Goal: Task Accomplishment & Management: Complete application form

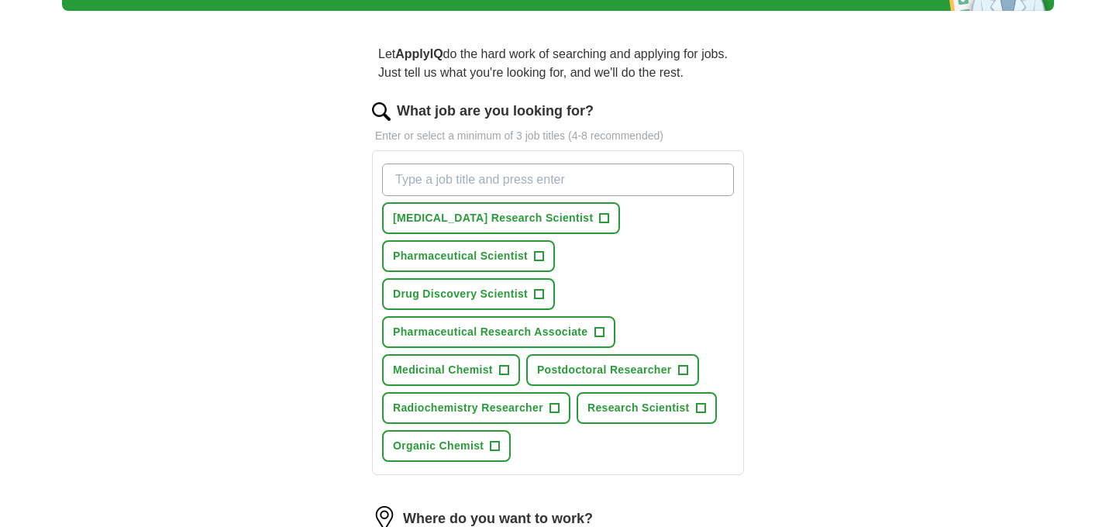
scroll to position [115, 0]
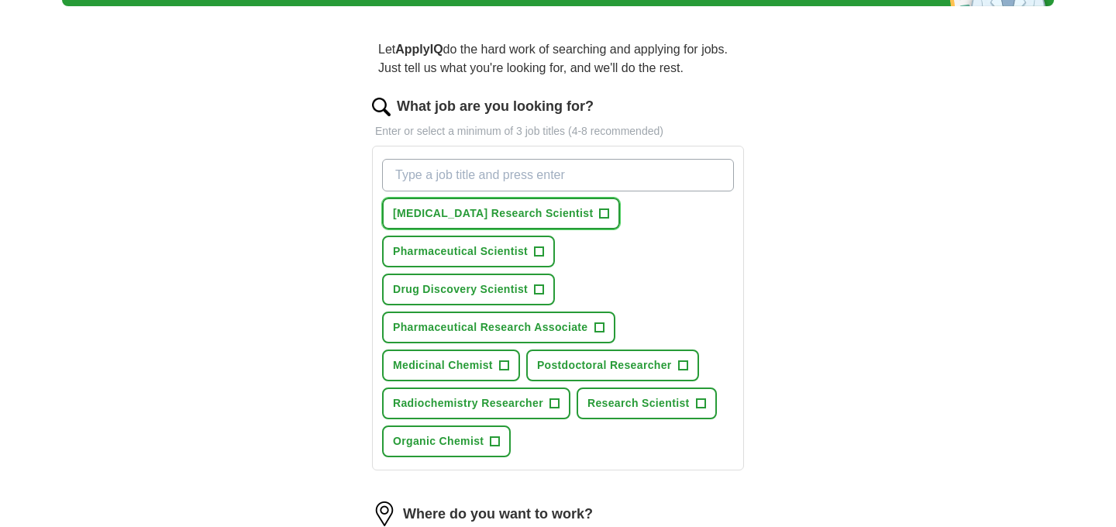
click at [546, 202] on button "[MEDICAL_DATA] Research Scientist +" at bounding box center [501, 214] width 238 height 32
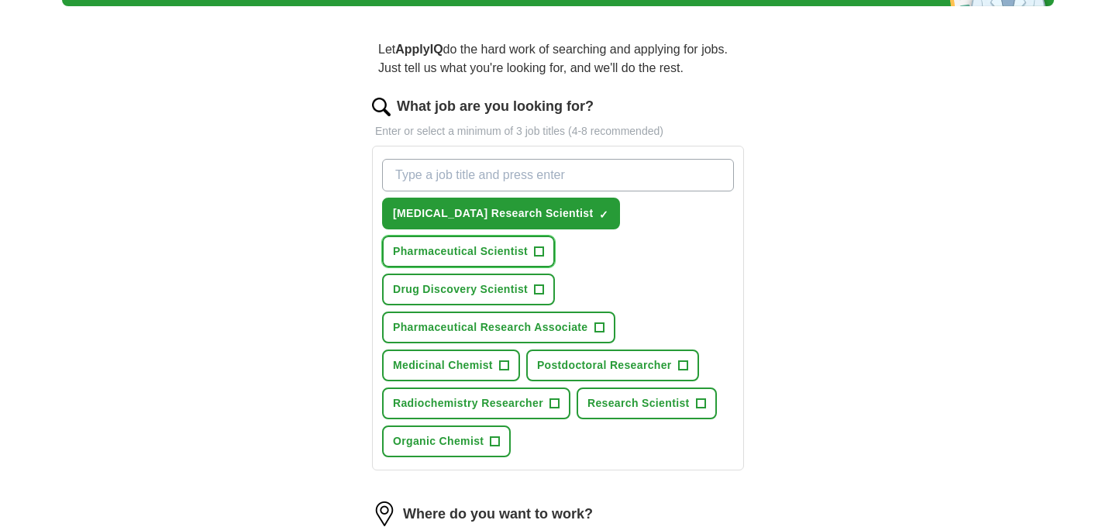
click at [544, 246] on button "Pharmaceutical Scientist +" at bounding box center [468, 252] width 173 height 32
click at [544, 284] on span "+" at bounding box center [539, 290] width 9 height 12
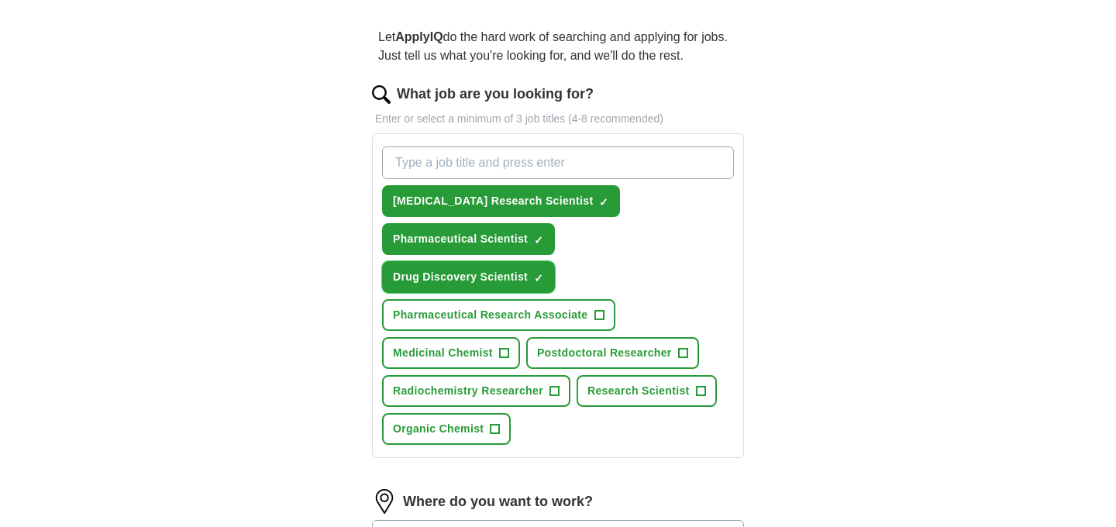
scroll to position [139, 0]
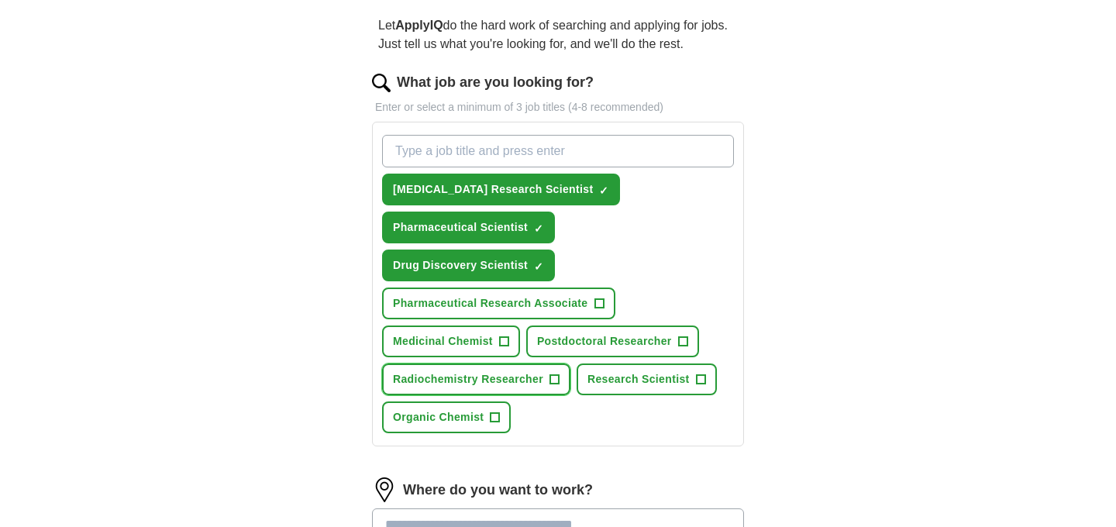
click at [559, 363] on button "Radiochemistry Researcher +" at bounding box center [476, 379] width 188 height 32
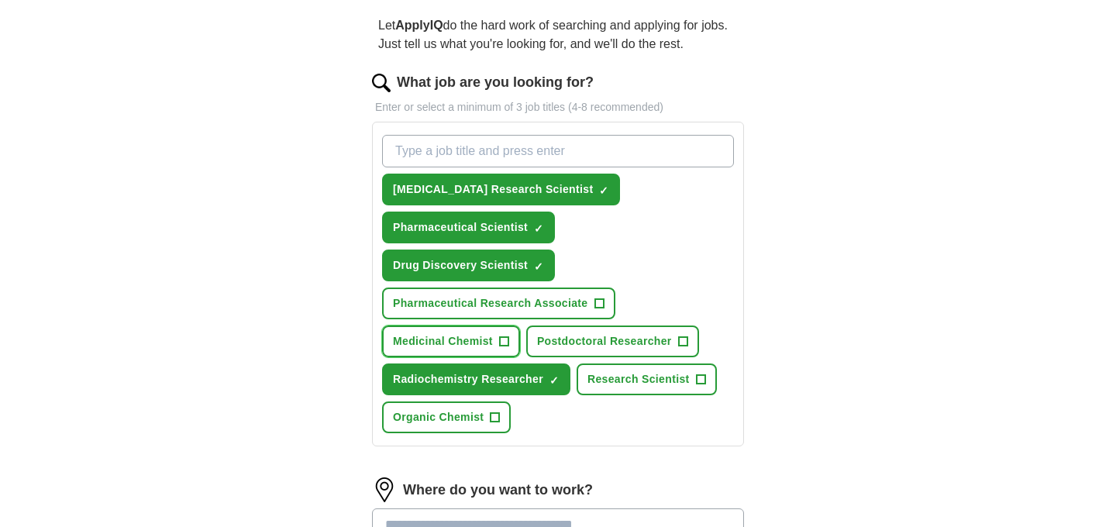
click at [514, 325] on button "Medicinal Chemist +" at bounding box center [451, 341] width 138 height 32
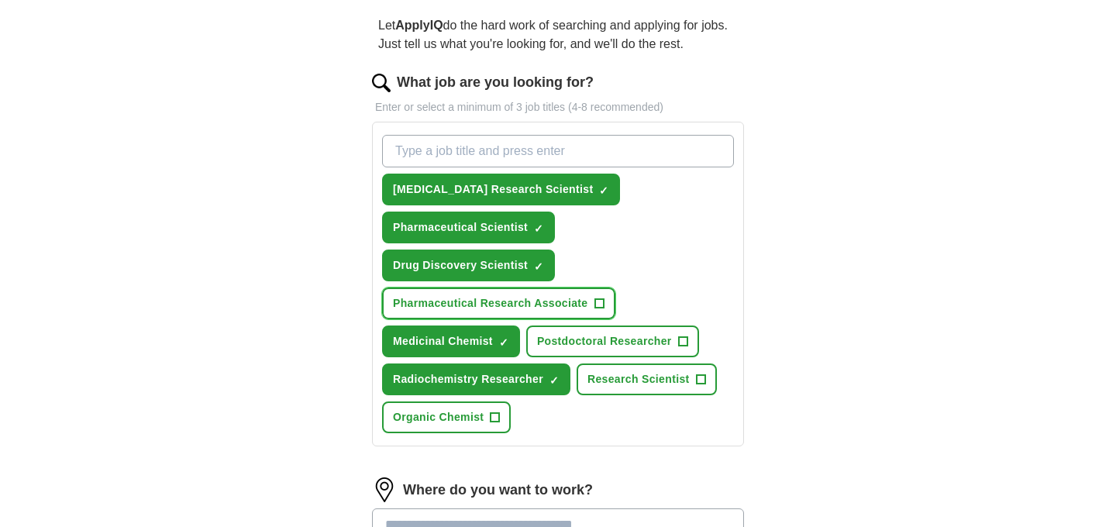
click at [600, 297] on span "+" at bounding box center [598, 303] width 9 height 12
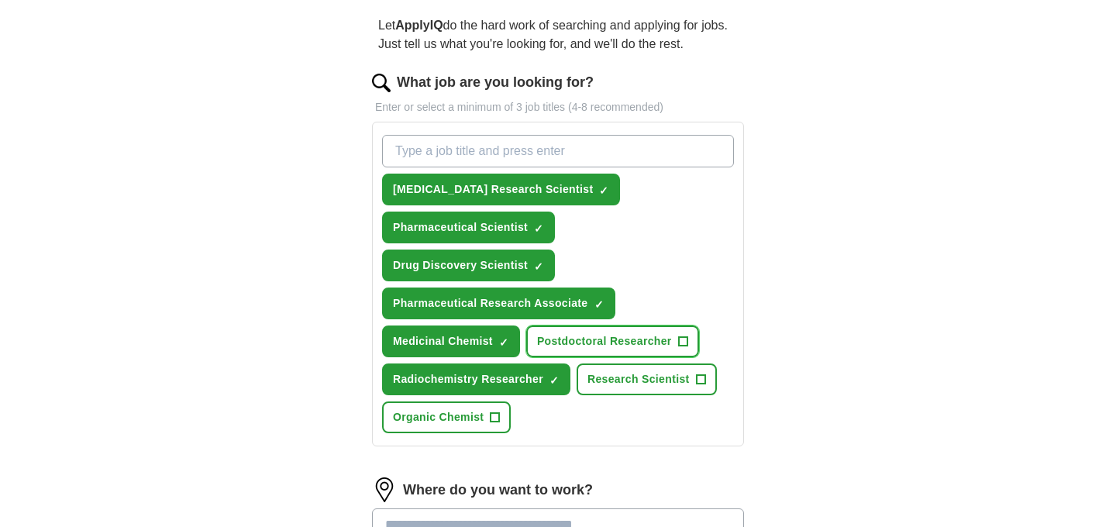
click at [686, 335] on span "+" at bounding box center [682, 341] width 9 height 12
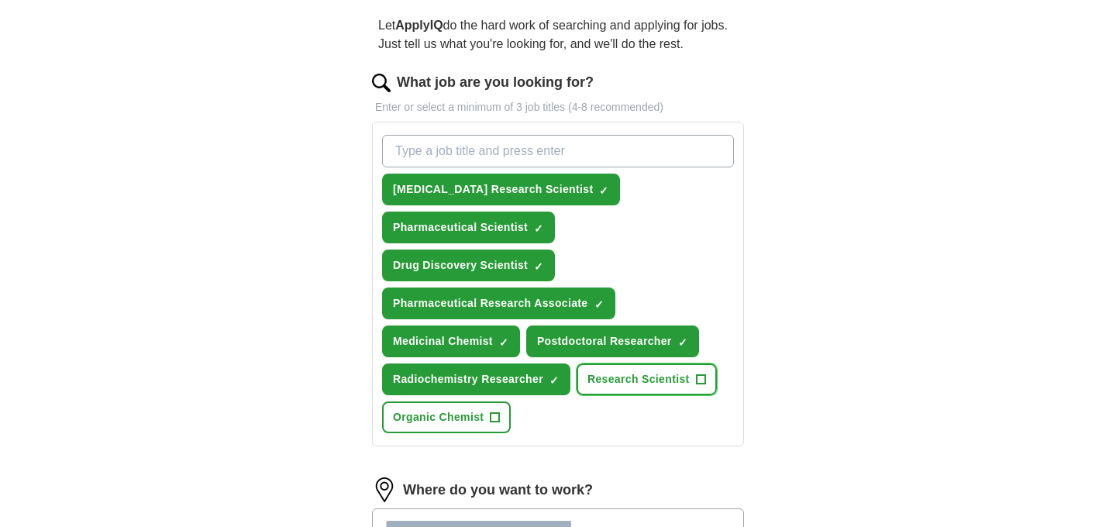
click at [710, 363] on button "Research Scientist +" at bounding box center [646, 379] width 140 height 32
click at [502, 401] on button "Organic Chemist +" at bounding box center [446, 417] width 129 height 32
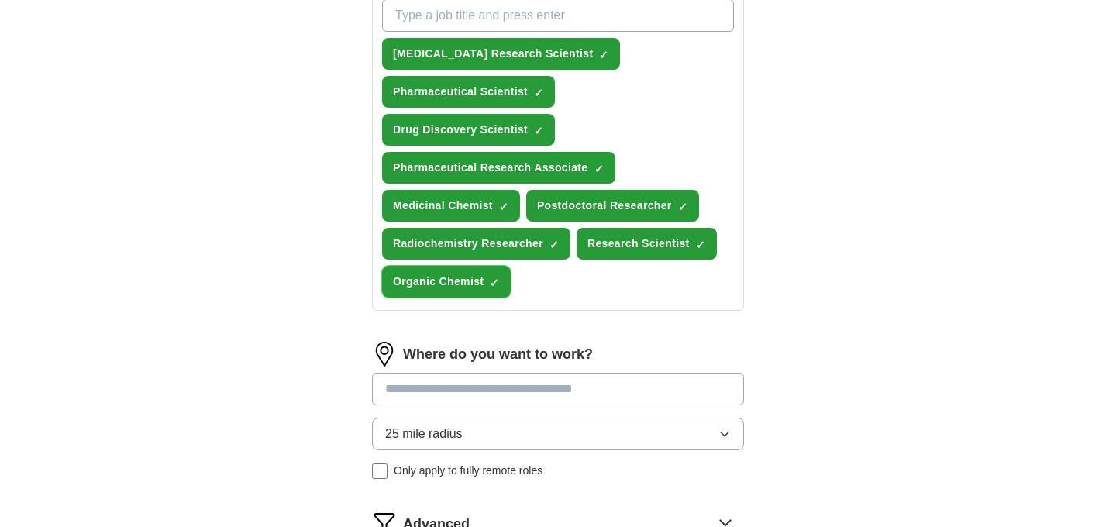
scroll to position [301, 0]
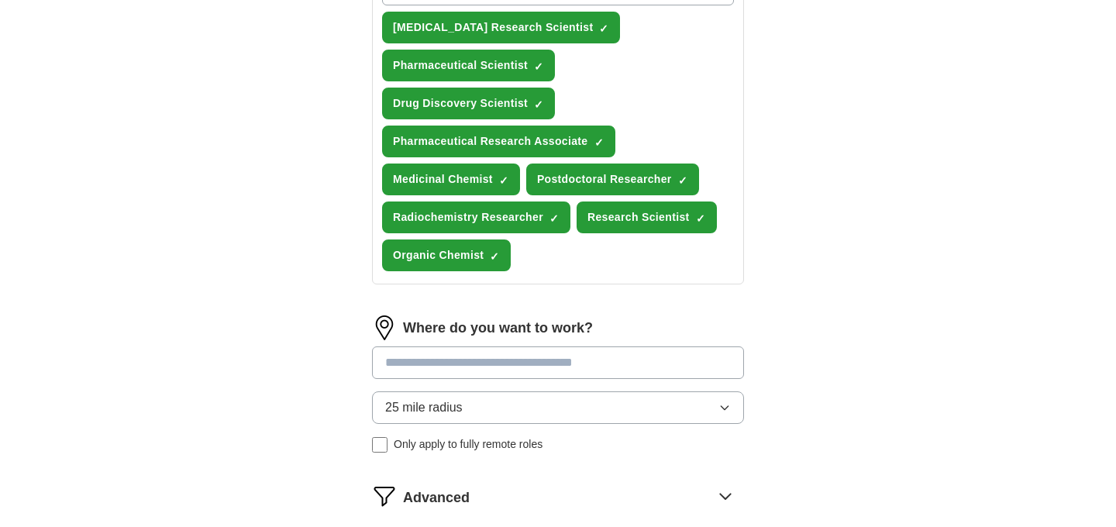
click at [542, 346] on input at bounding box center [558, 362] width 372 height 33
click at [539, 364] on div "Where do you want to work? 25 mile radius Only apply to fully remote roles" at bounding box center [558, 390] width 372 height 150
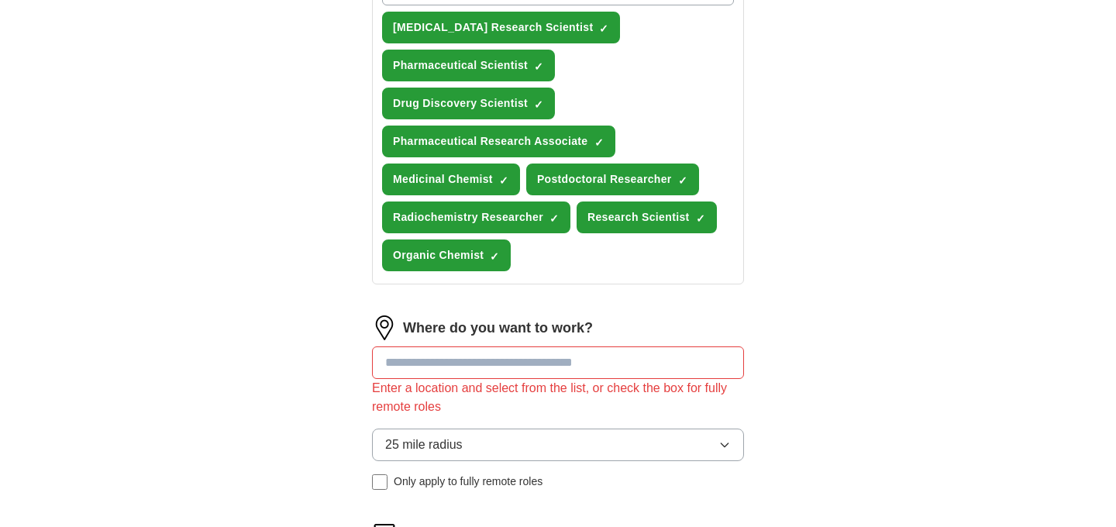
click at [545, 346] on input at bounding box center [558, 362] width 372 height 33
click at [520, 428] on button "25 mile radius" at bounding box center [558, 444] width 372 height 33
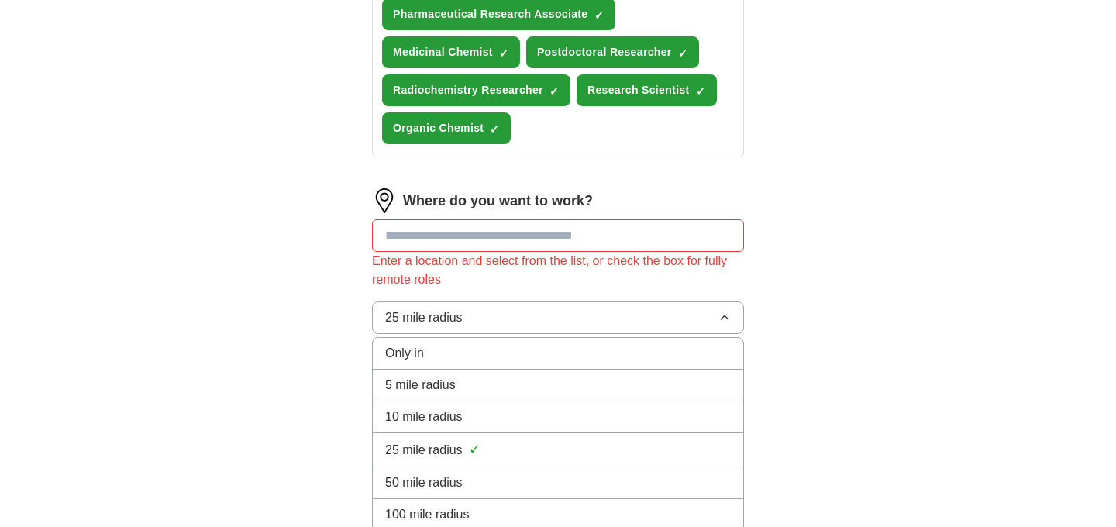
scroll to position [431, 0]
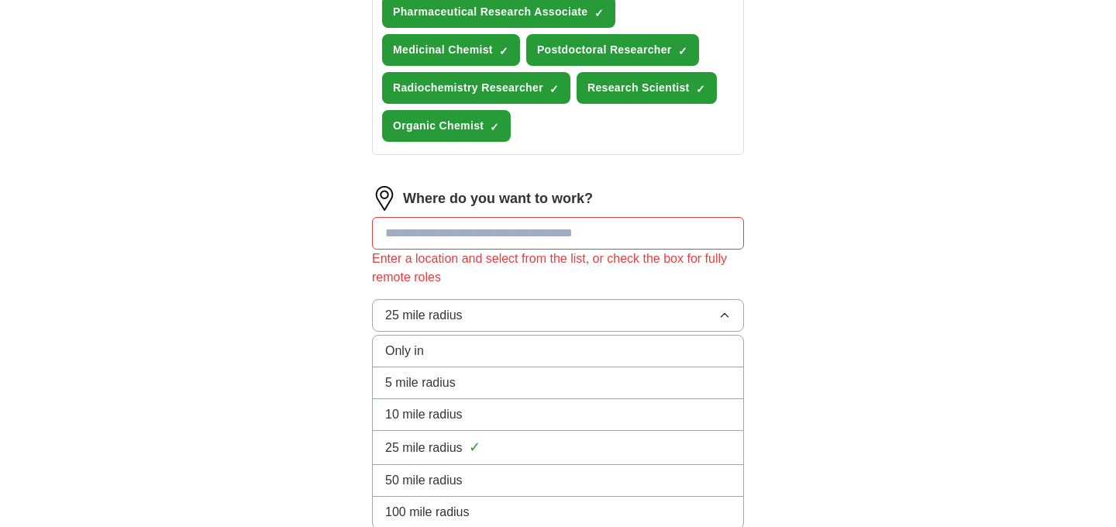
click at [500, 497] on li "100 mile radius" at bounding box center [558, 513] width 370 height 32
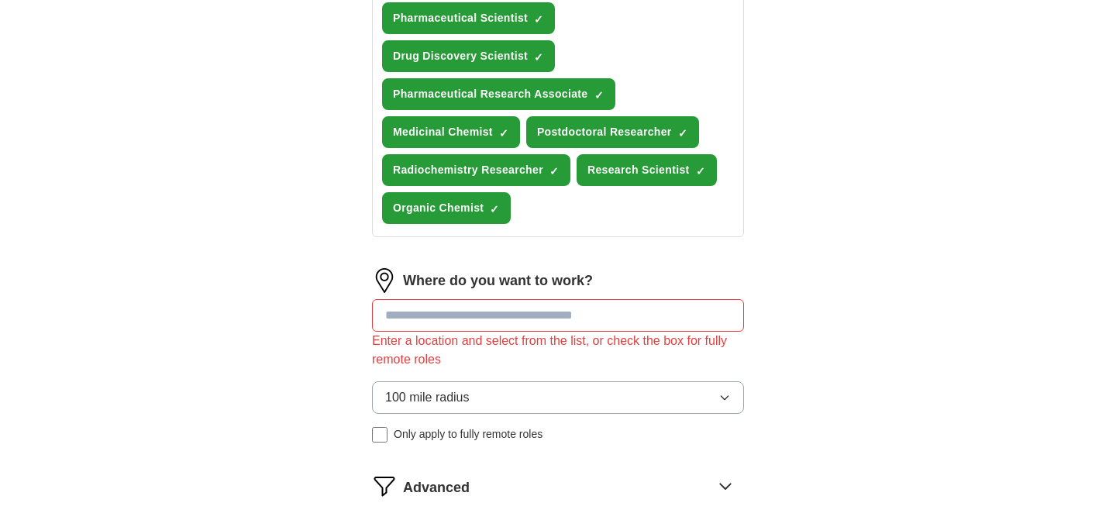
scroll to position [345, 0]
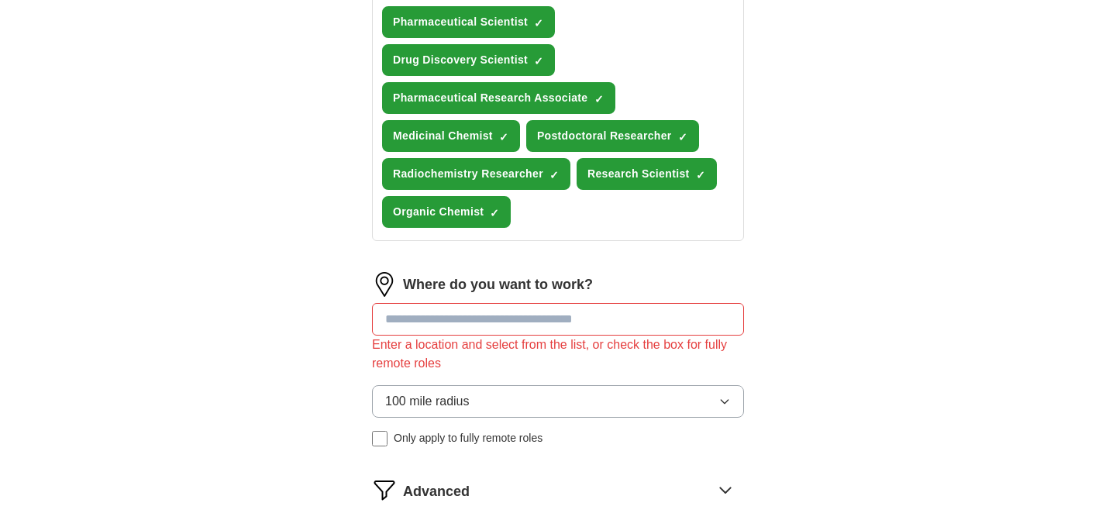
click at [518, 303] on input at bounding box center [558, 319] width 372 height 33
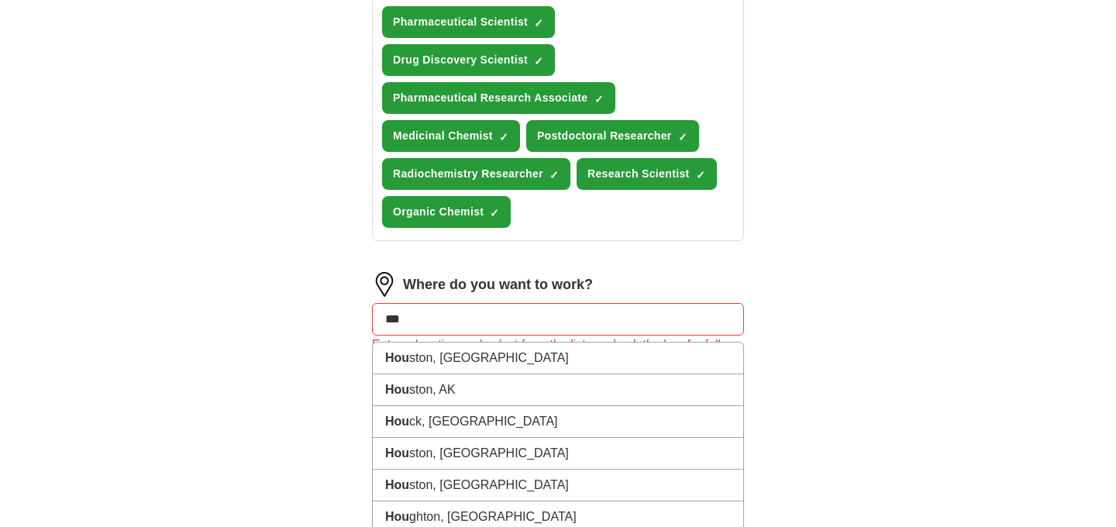
type input "****"
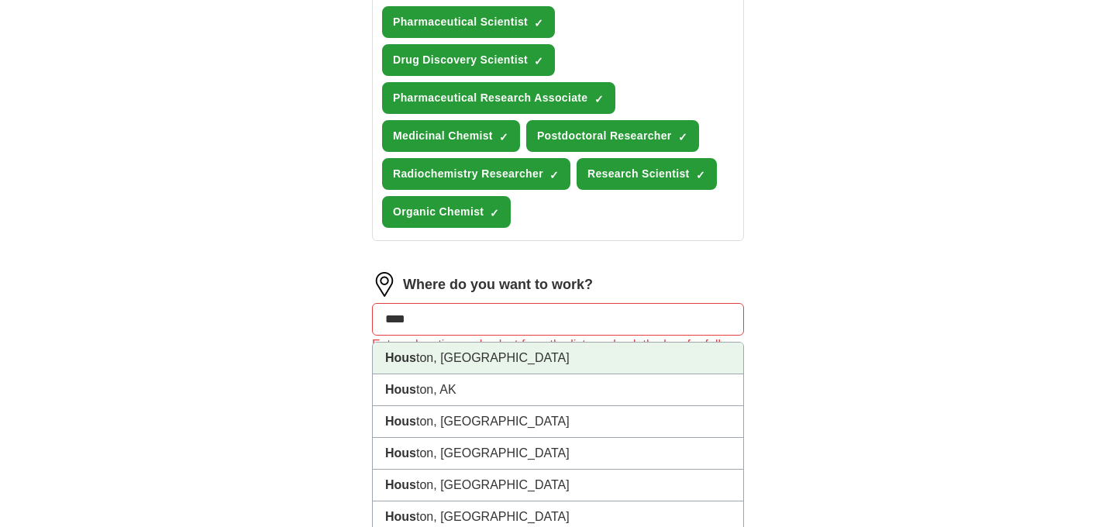
click at [504, 342] on li "Hous ton, [GEOGRAPHIC_DATA]" at bounding box center [558, 358] width 370 height 32
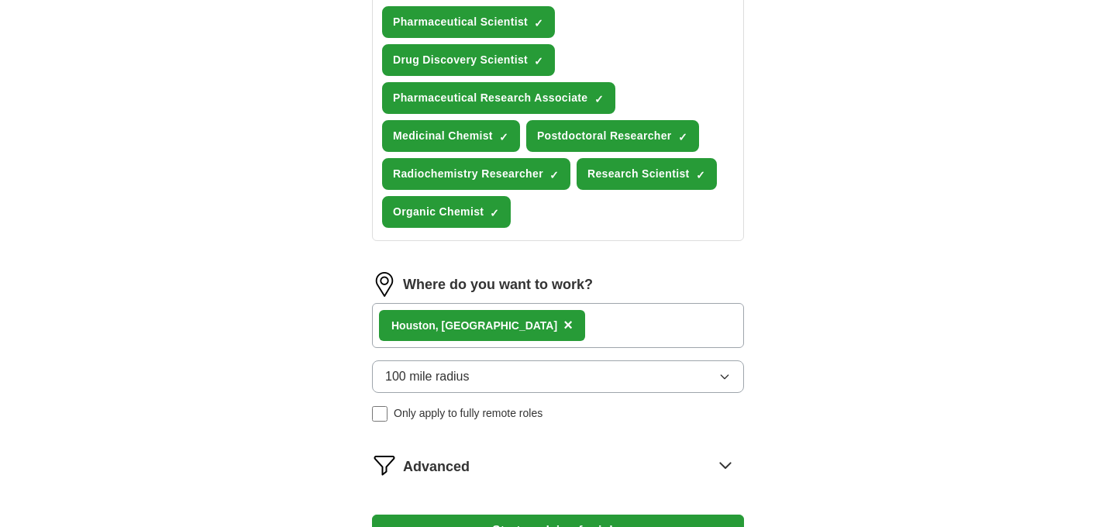
click at [521, 303] on div "Hous ton, [GEOGRAPHIC_DATA] ×" at bounding box center [558, 325] width 372 height 45
click at [518, 303] on div "Hous ton, [GEOGRAPHIC_DATA] ×" at bounding box center [558, 325] width 372 height 45
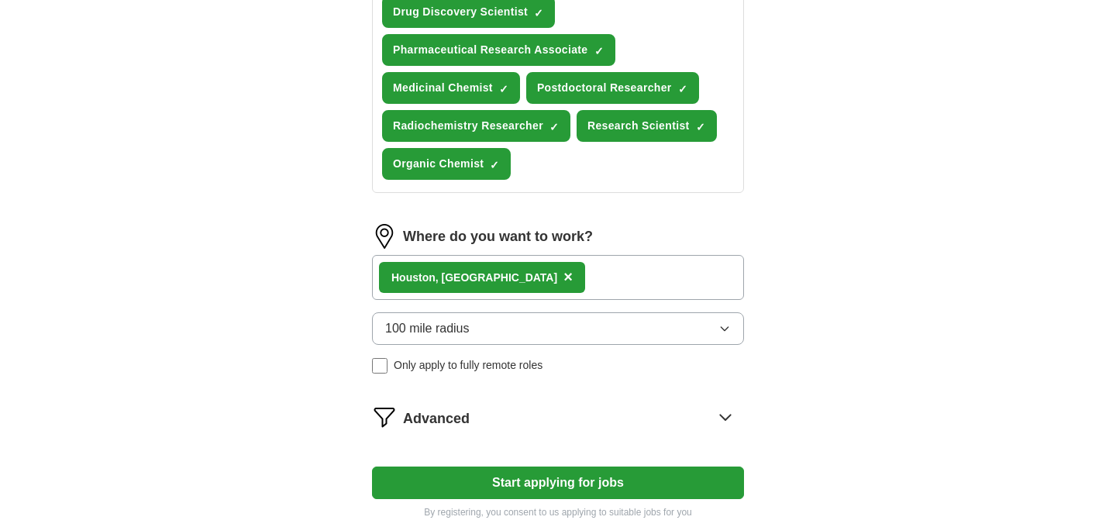
scroll to position [408, 0]
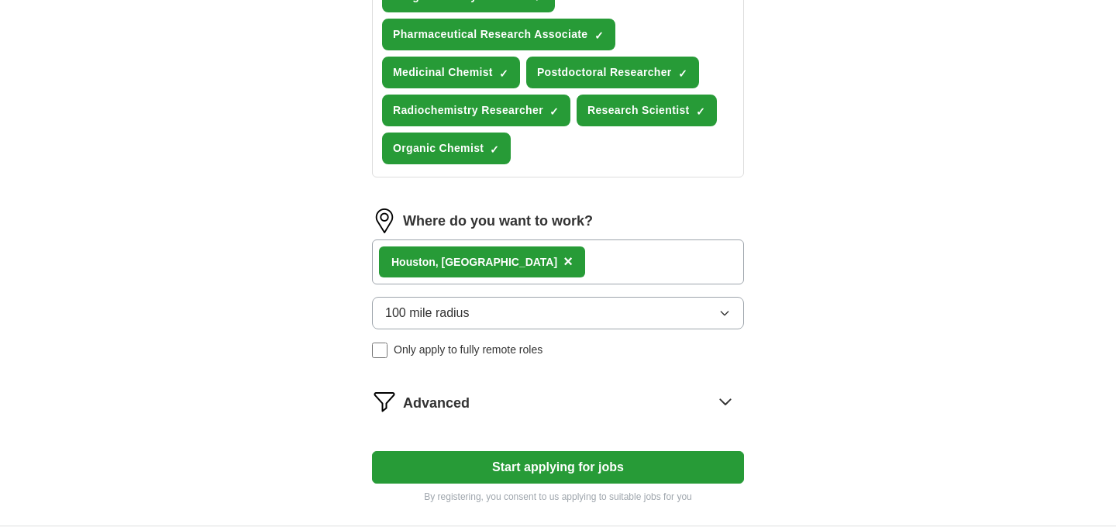
click at [497, 451] on button "Start applying for jobs" at bounding box center [558, 467] width 372 height 33
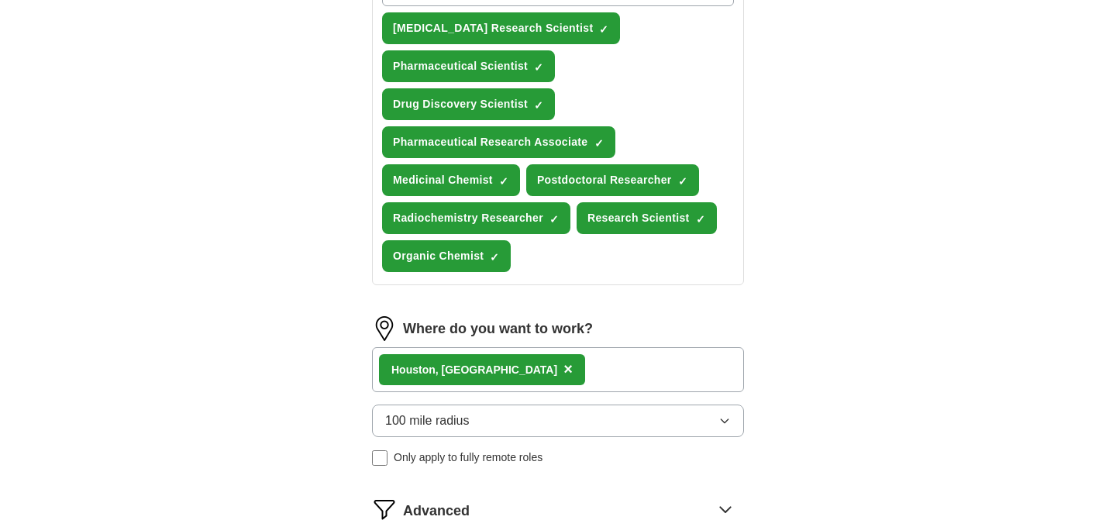
select select "**"
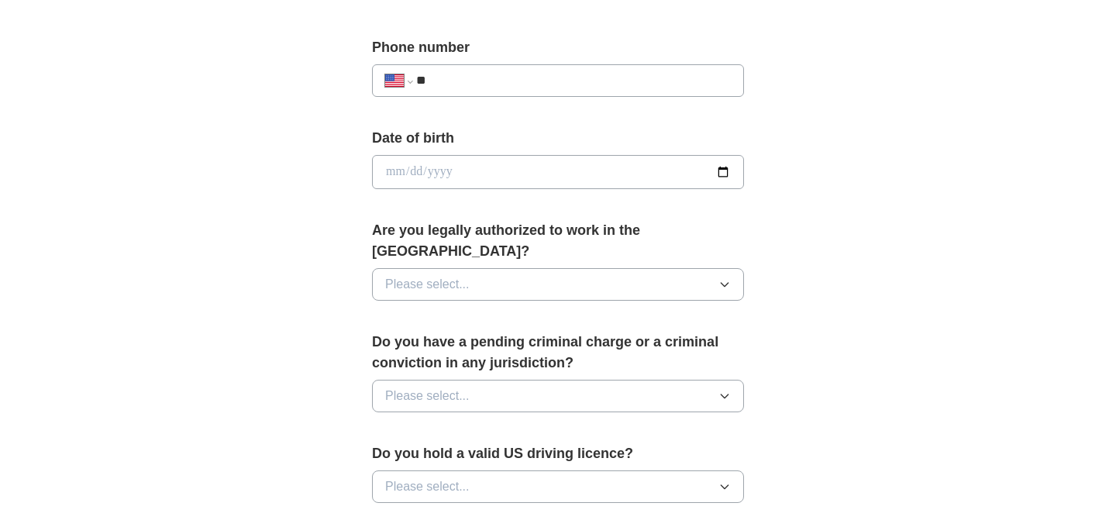
scroll to position [595, 0]
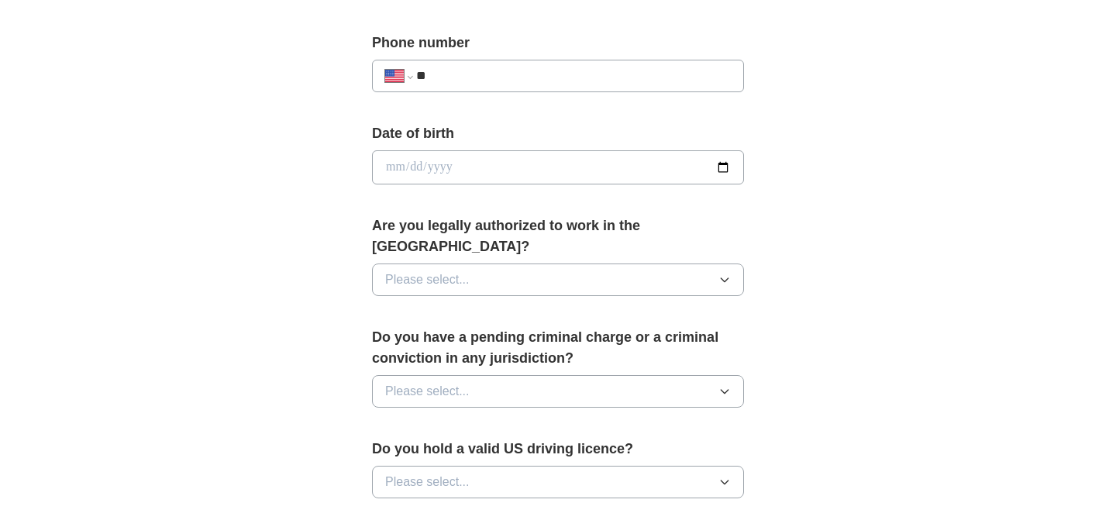
click at [532, 377] on button "Please select..." at bounding box center [558, 391] width 372 height 33
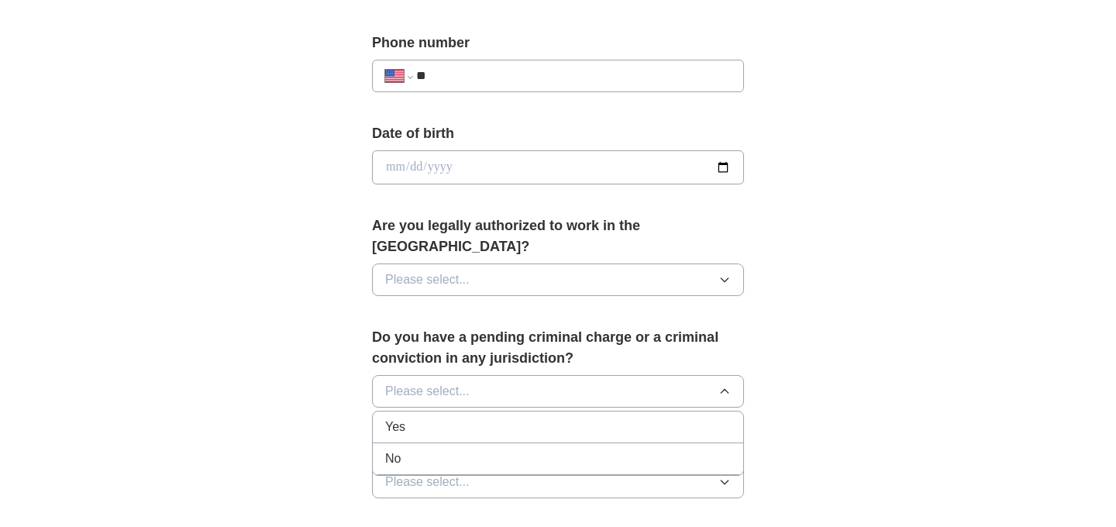
click at [497, 448] on li "No" at bounding box center [558, 459] width 370 height 32
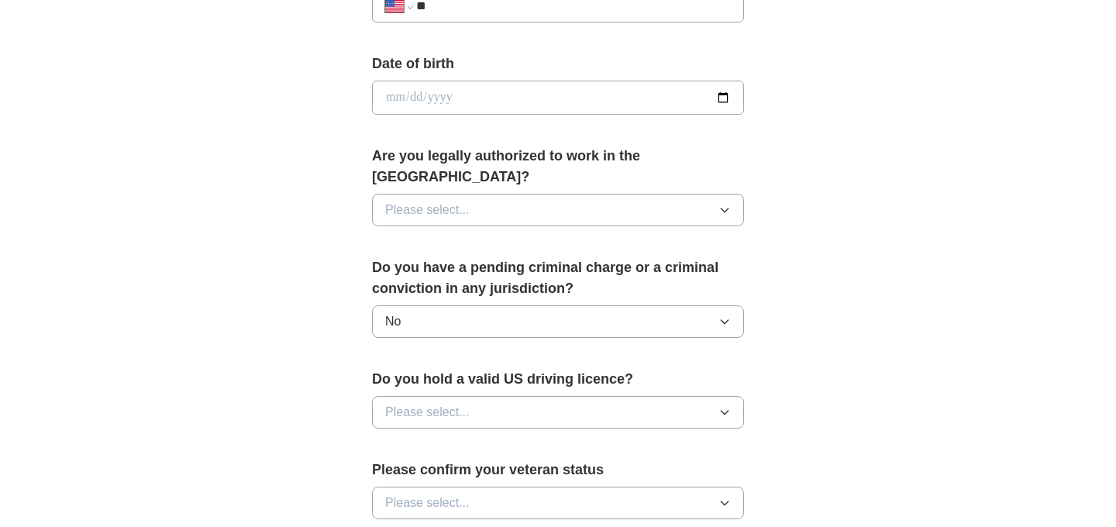
scroll to position [697, 0]
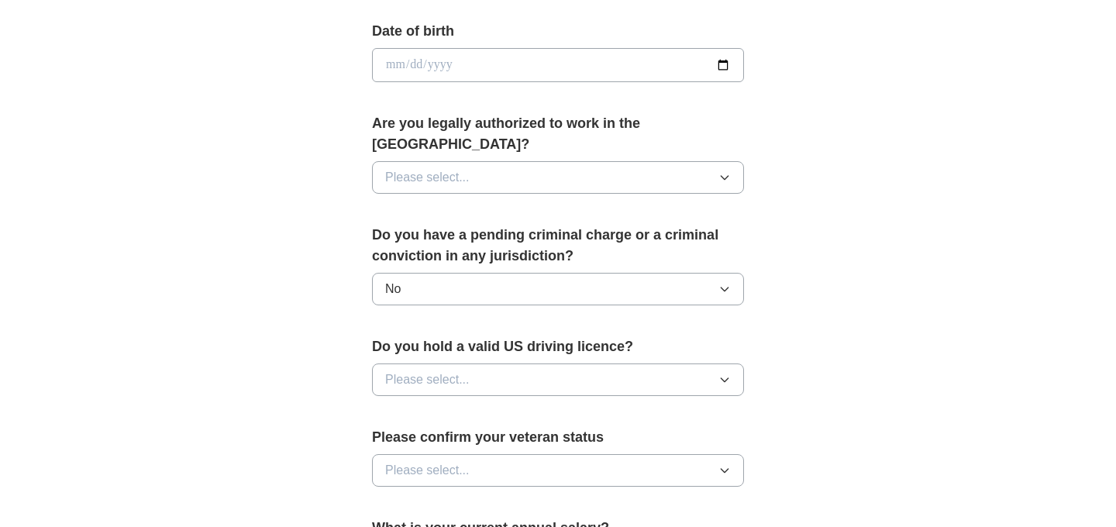
click at [521, 363] on button "Please select..." at bounding box center [558, 379] width 372 height 33
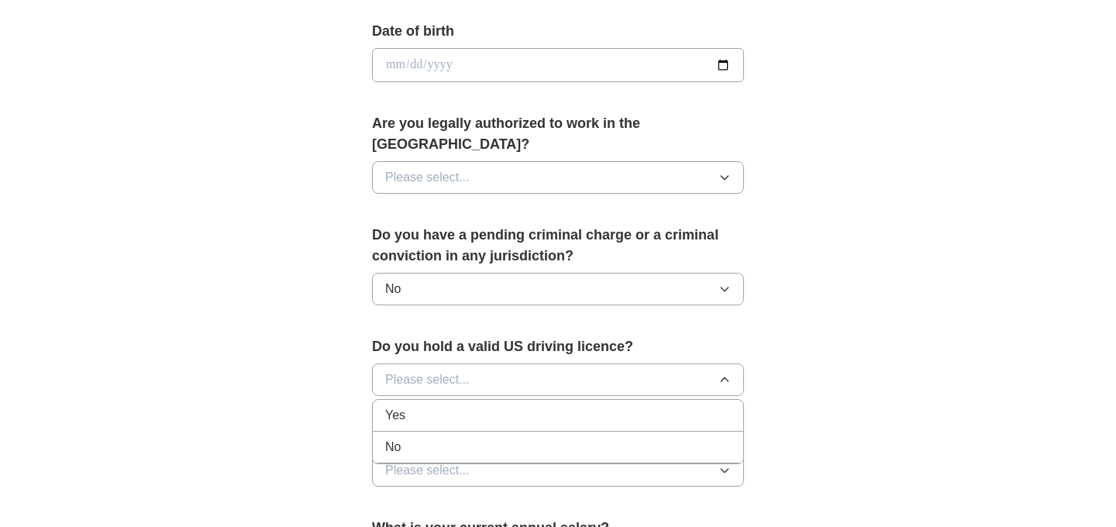
click at [493, 406] on div "Yes" at bounding box center [558, 415] width 346 height 19
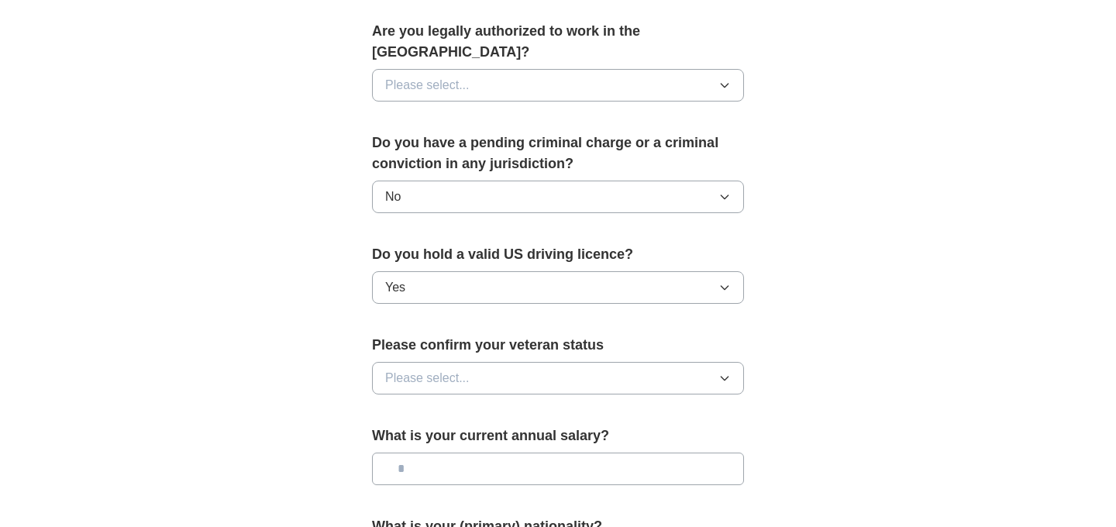
scroll to position [802, 0]
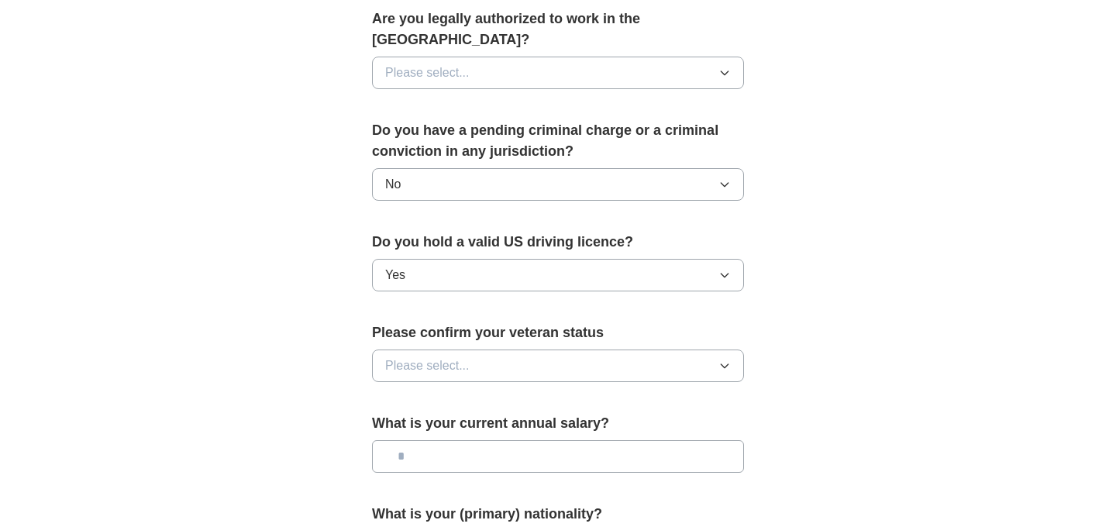
click at [519, 349] on button "Please select..." at bounding box center [558, 365] width 372 height 33
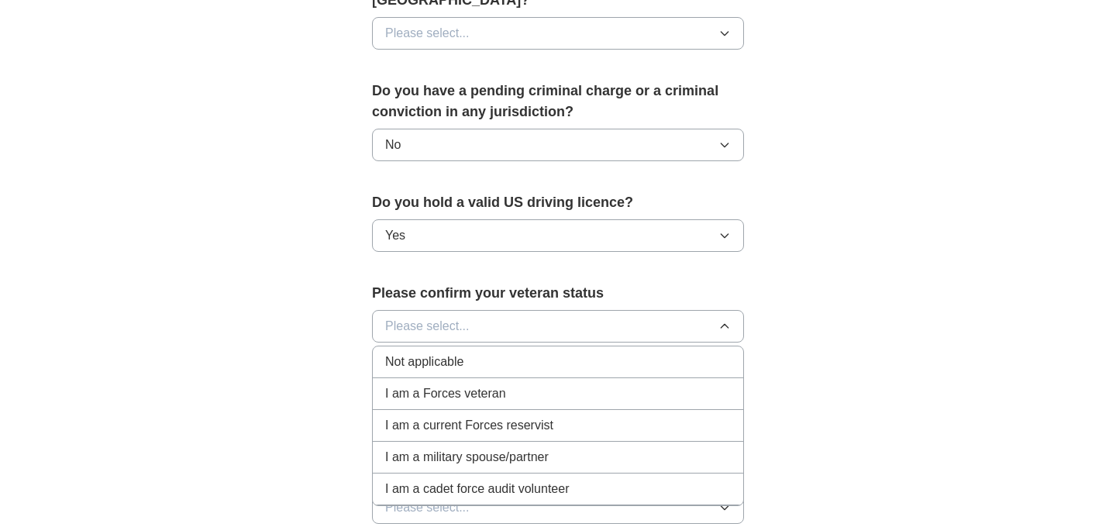
scroll to position [842, 0]
click at [489, 352] on div "Not applicable" at bounding box center [558, 361] width 346 height 19
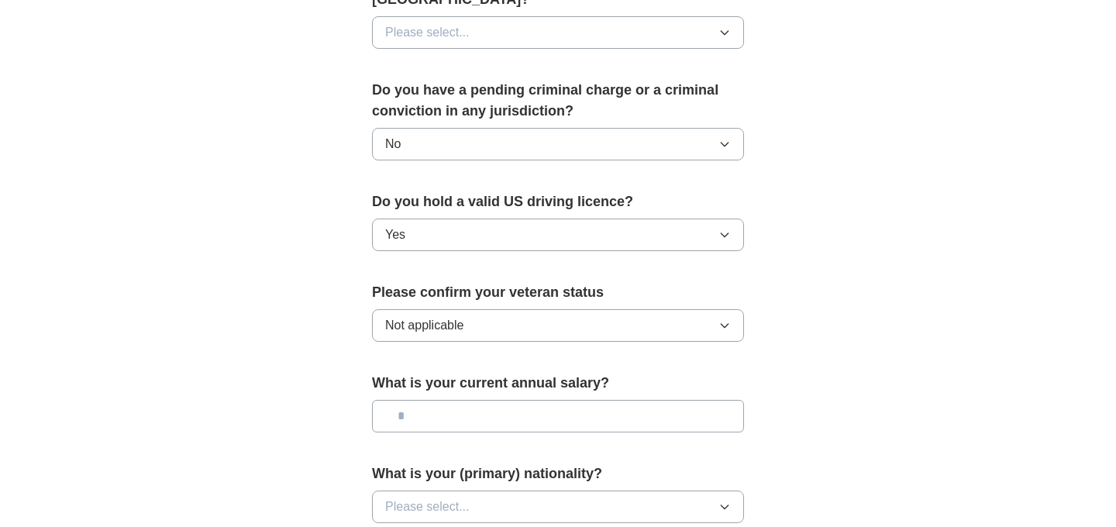
click at [470, 400] on input "text" at bounding box center [558, 416] width 372 height 33
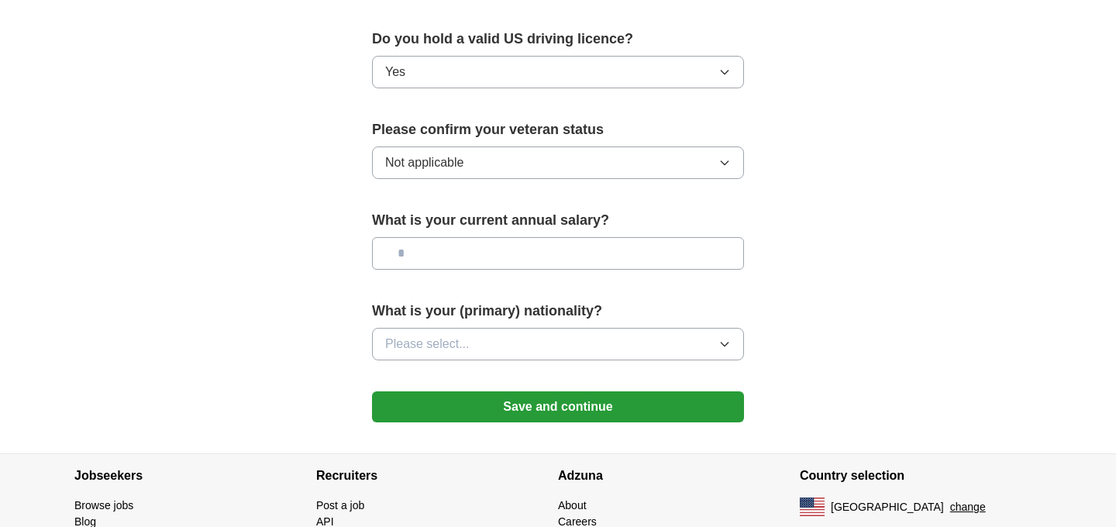
scroll to position [1006, 0]
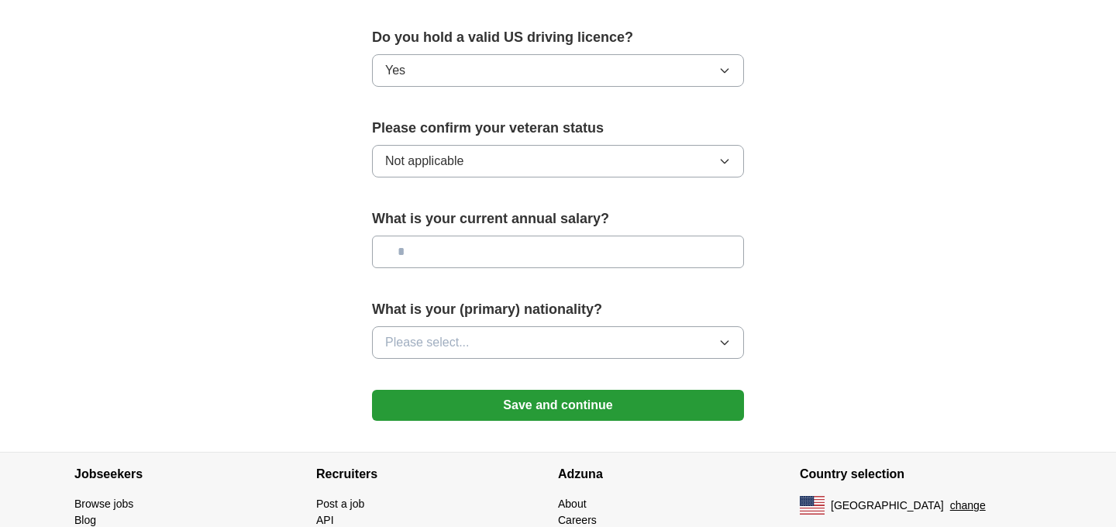
click at [497, 326] on button "Please select..." at bounding box center [558, 342] width 372 height 33
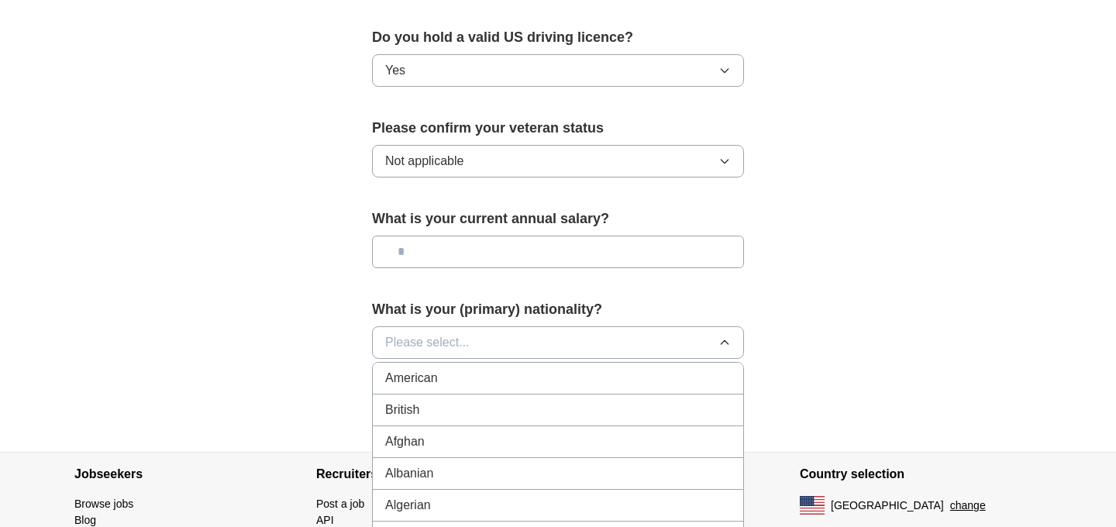
scroll to position [1019, 0]
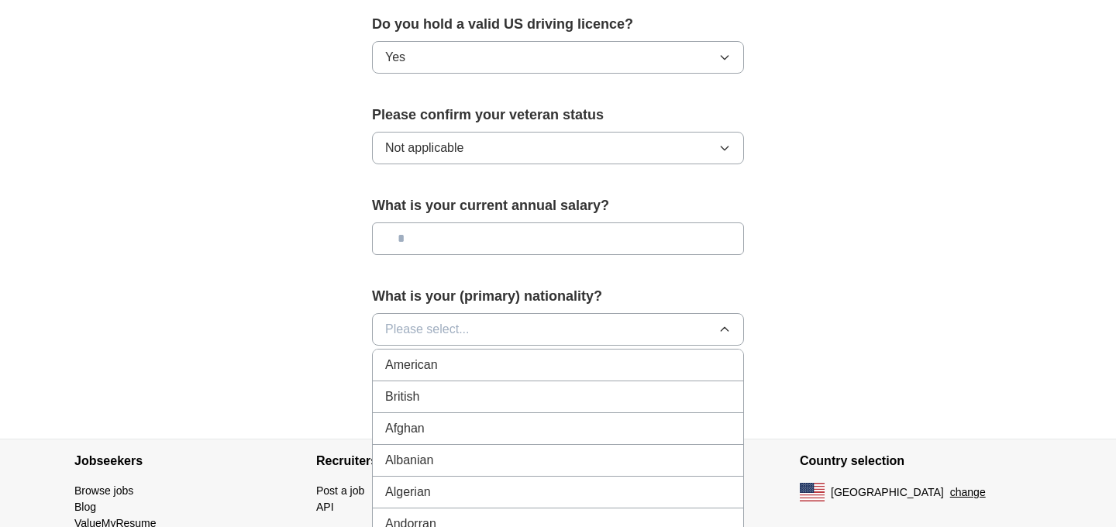
click at [475, 313] on button "Please select..." at bounding box center [558, 329] width 372 height 33
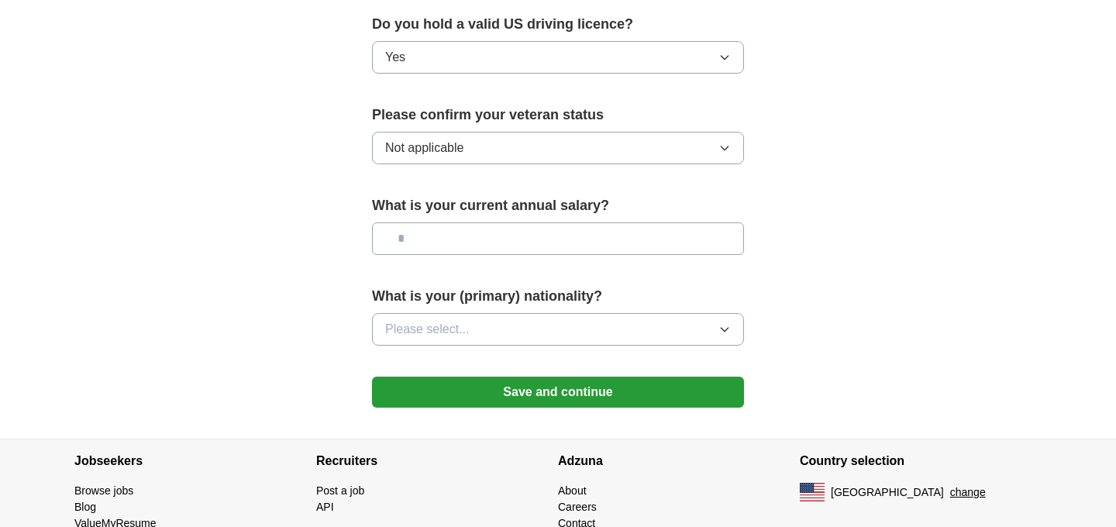
click at [475, 313] on button "Please select..." at bounding box center [558, 329] width 372 height 33
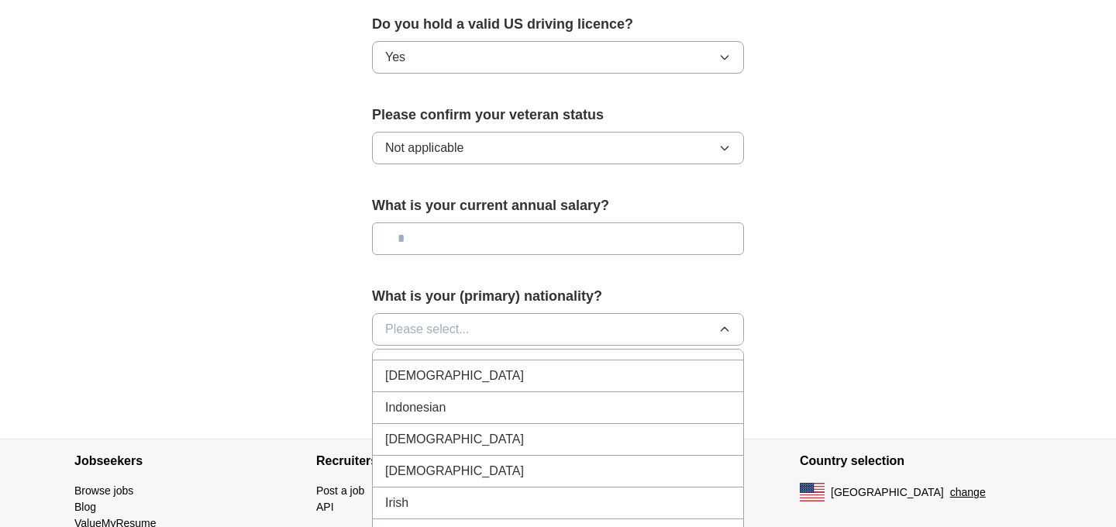
scroll to position [2527, 0]
click at [445, 372] on li "[DEMOGRAPHIC_DATA]" at bounding box center [558, 379] width 370 height 32
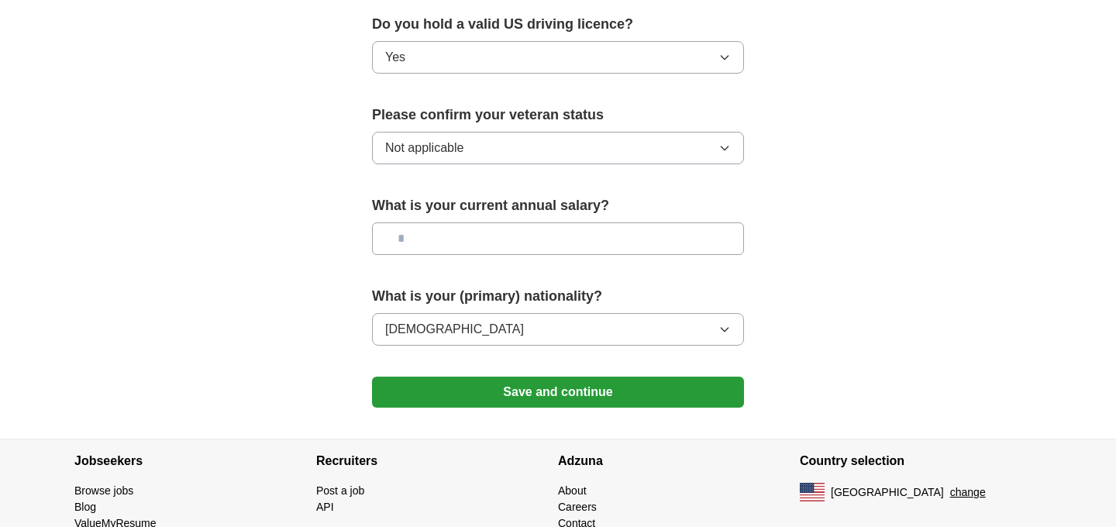
click at [486, 222] on input "text" at bounding box center [558, 238] width 372 height 33
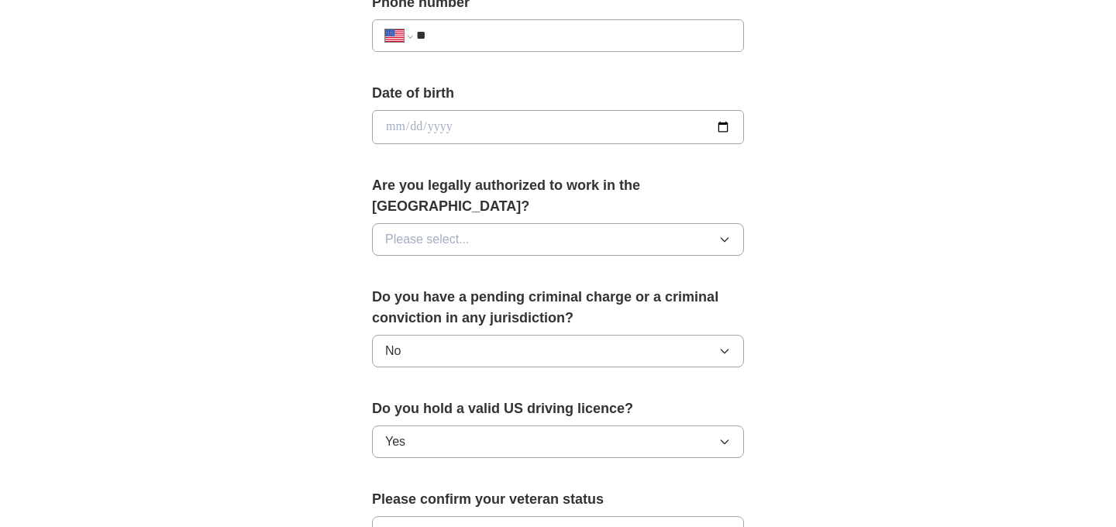
scroll to position [628, 0]
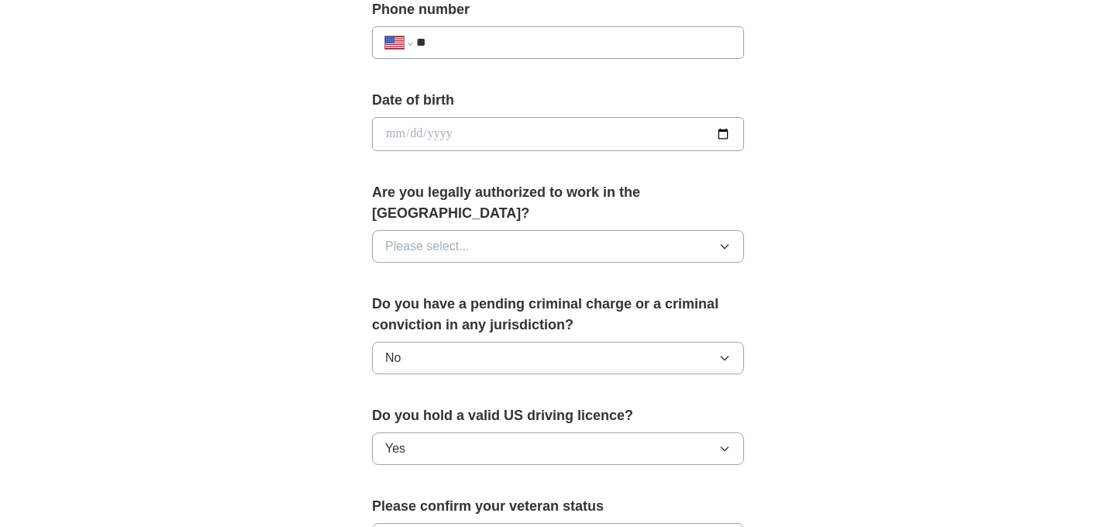
type input "*******"
click at [460, 237] on span "Please select..." at bounding box center [427, 246] width 84 height 19
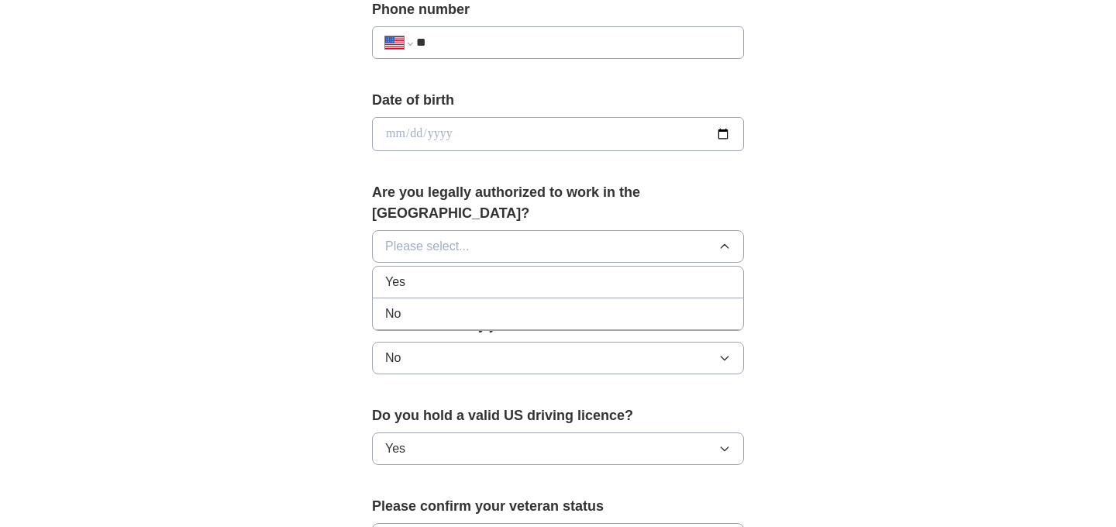
click at [445, 273] on div "Yes" at bounding box center [558, 282] width 346 height 19
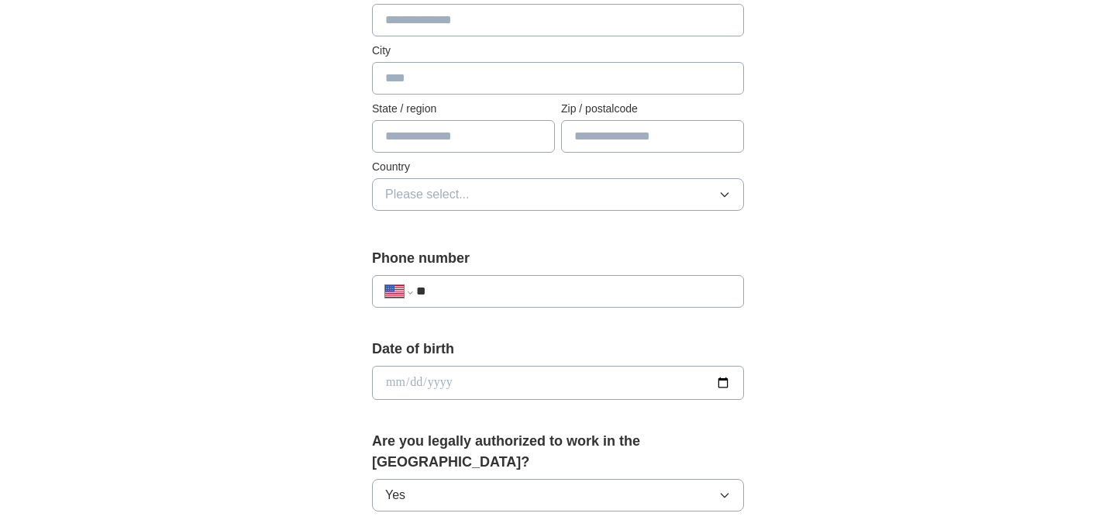
scroll to position [376, 0]
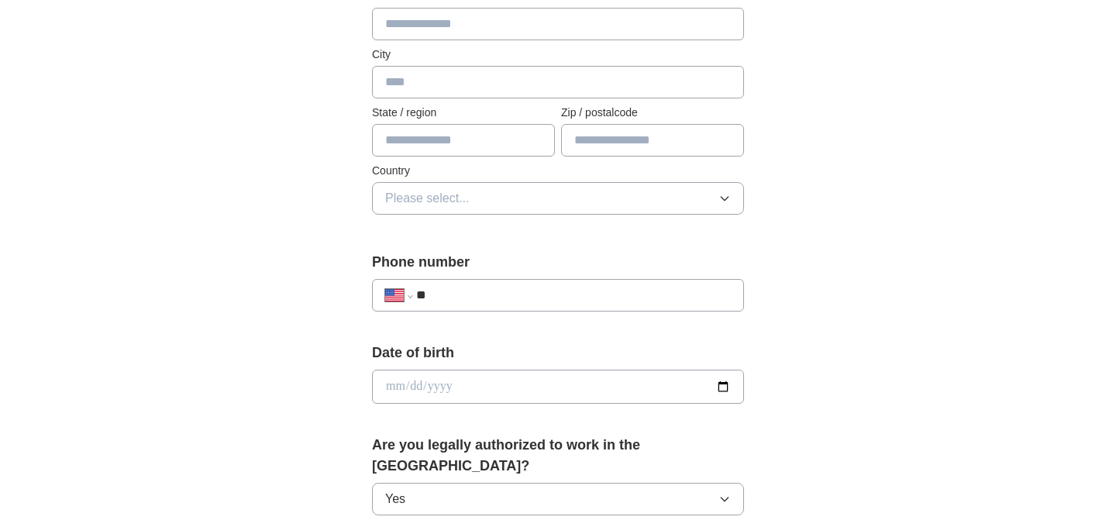
click at [727, 389] on input "date" at bounding box center [558, 387] width 372 height 34
type input "**********"
click at [467, 386] on input "**********" at bounding box center [558, 387] width 372 height 34
click at [726, 383] on input "**********" at bounding box center [558, 387] width 372 height 34
click at [477, 391] on input "date" at bounding box center [558, 387] width 372 height 34
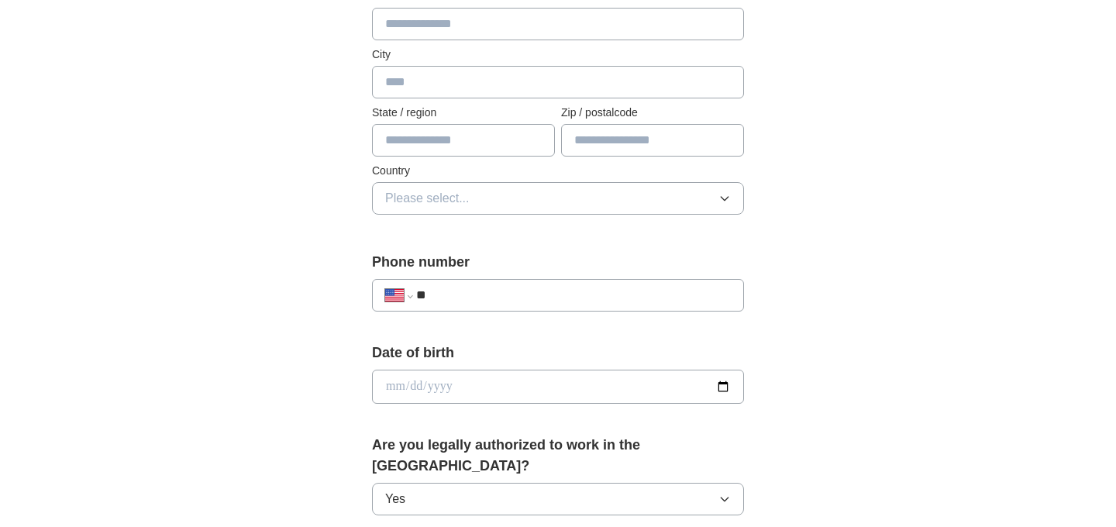
click at [727, 387] on input "date" at bounding box center [558, 387] width 372 height 34
type input "**********"
click at [476, 301] on input "**" at bounding box center [573, 295] width 315 height 19
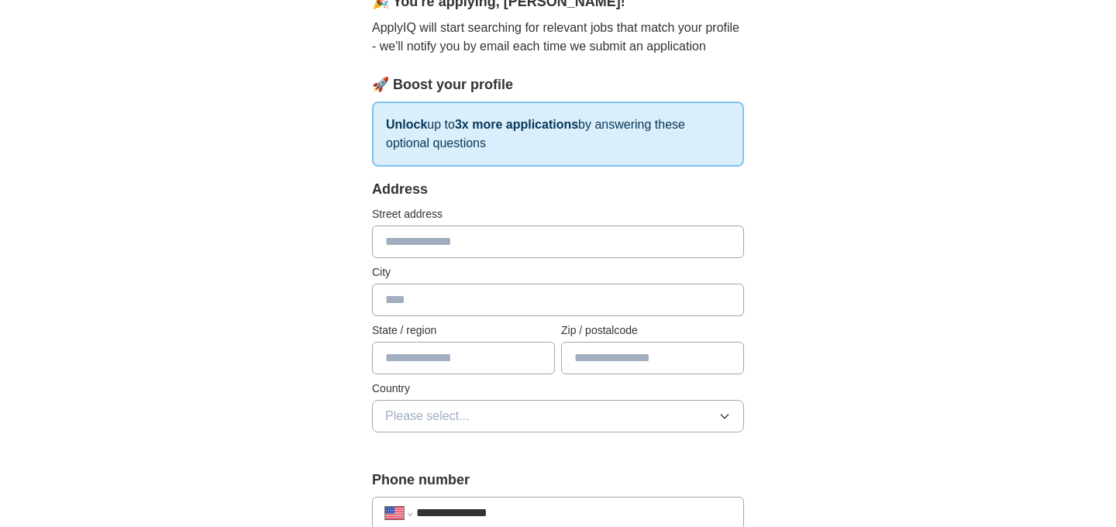
scroll to position [155, 0]
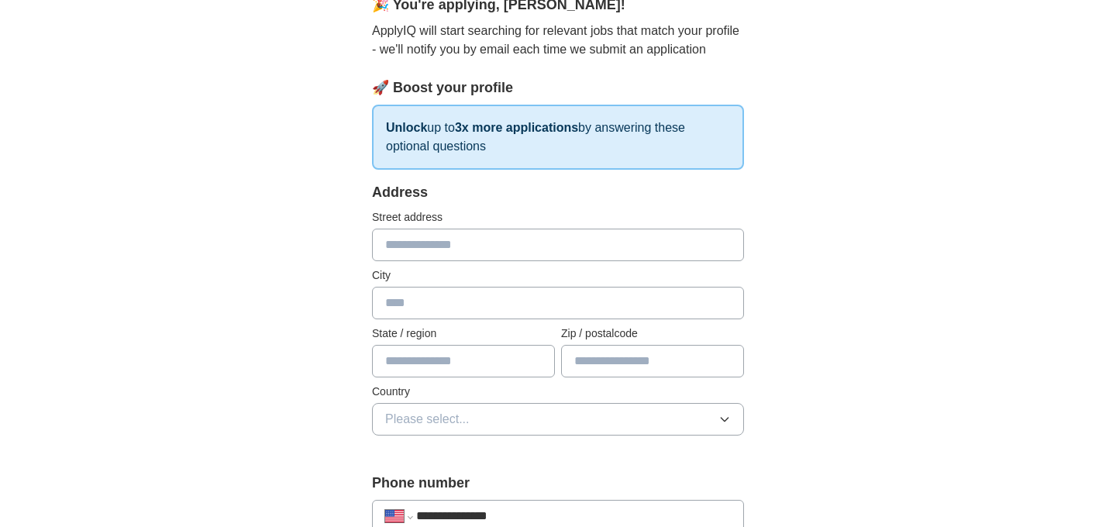
type input "**********"
click at [477, 246] on input "text" at bounding box center [558, 245] width 372 height 33
type input "**********"
click at [438, 300] on input "text" at bounding box center [558, 303] width 372 height 33
type input "*******"
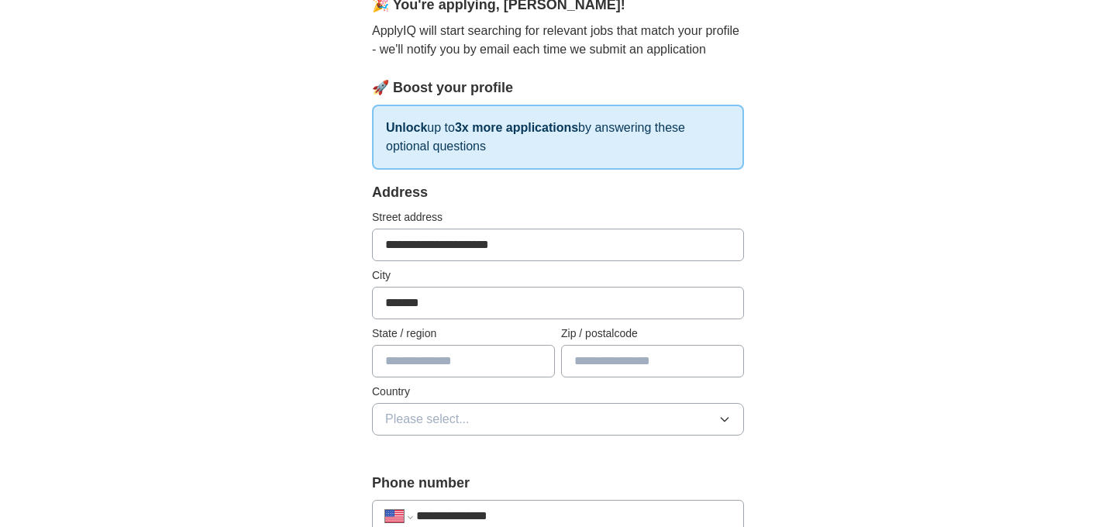
click at [431, 352] on input "text" at bounding box center [463, 361] width 183 height 33
type input "*****"
click at [626, 370] on input "text" at bounding box center [652, 361] width 183 height 33
type input "*****"
click at [588, 422] on button "Please select..." at bounding box center [558, 419] width 372 height 33
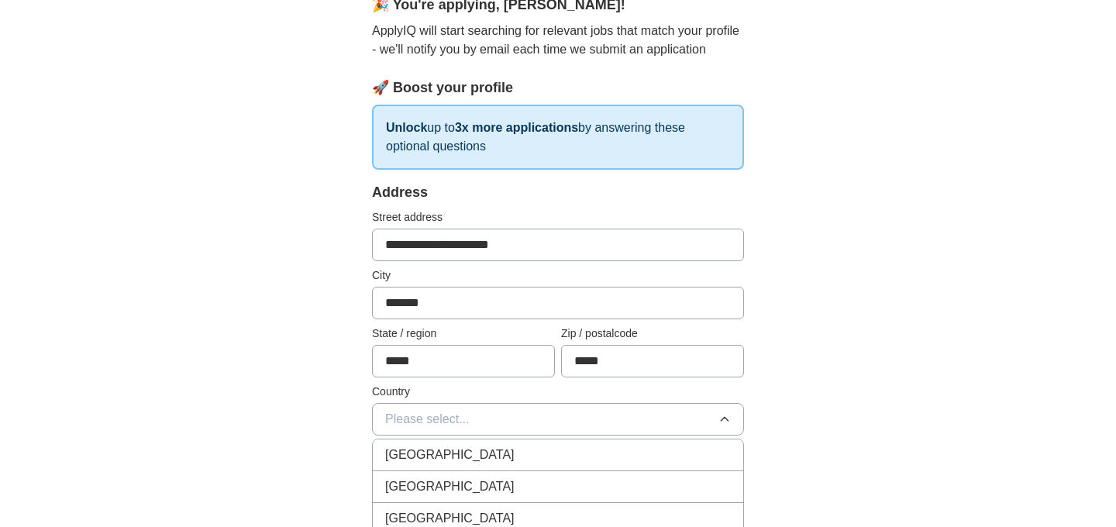
click at [531, 486] on div "[GEOGRAPHIC_DATA]" at bounding box center [558, 486] width 346 height 19
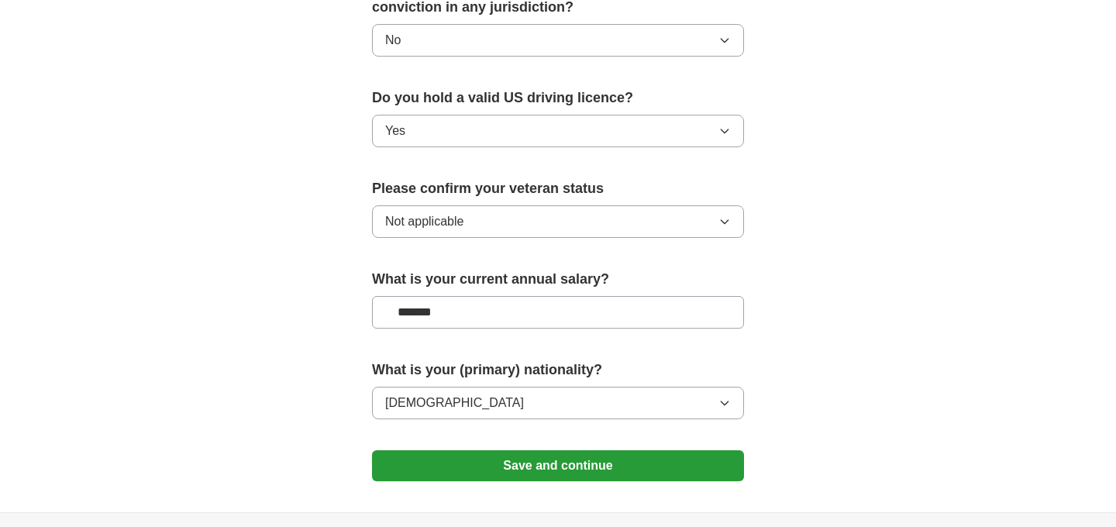
scroll to position [1067, 0]
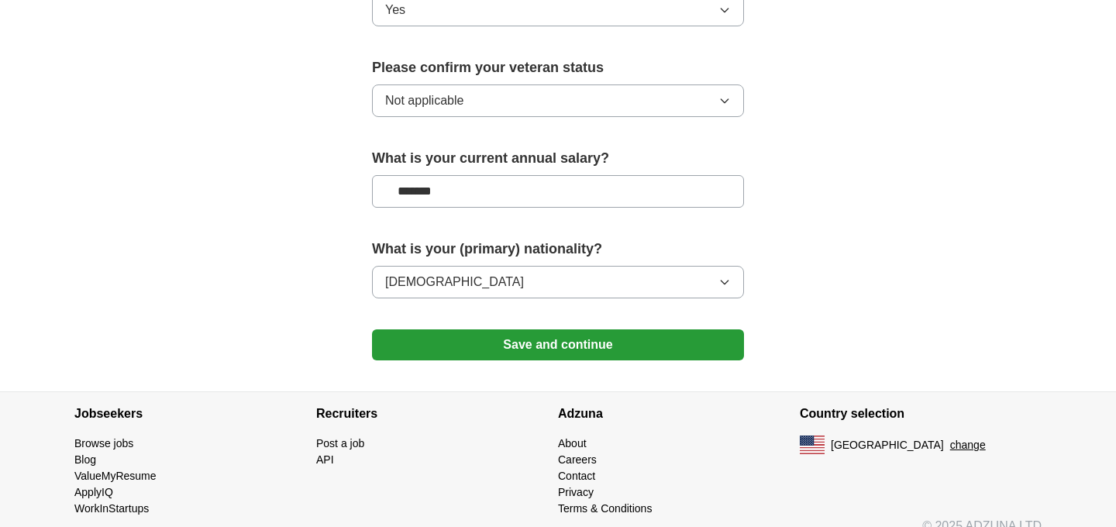
click at [626, 329] on button "Save and continue" at bounding box center [558, 344] width 372 height 31
